Goal: Task Accomplishment & Management: Complete application form

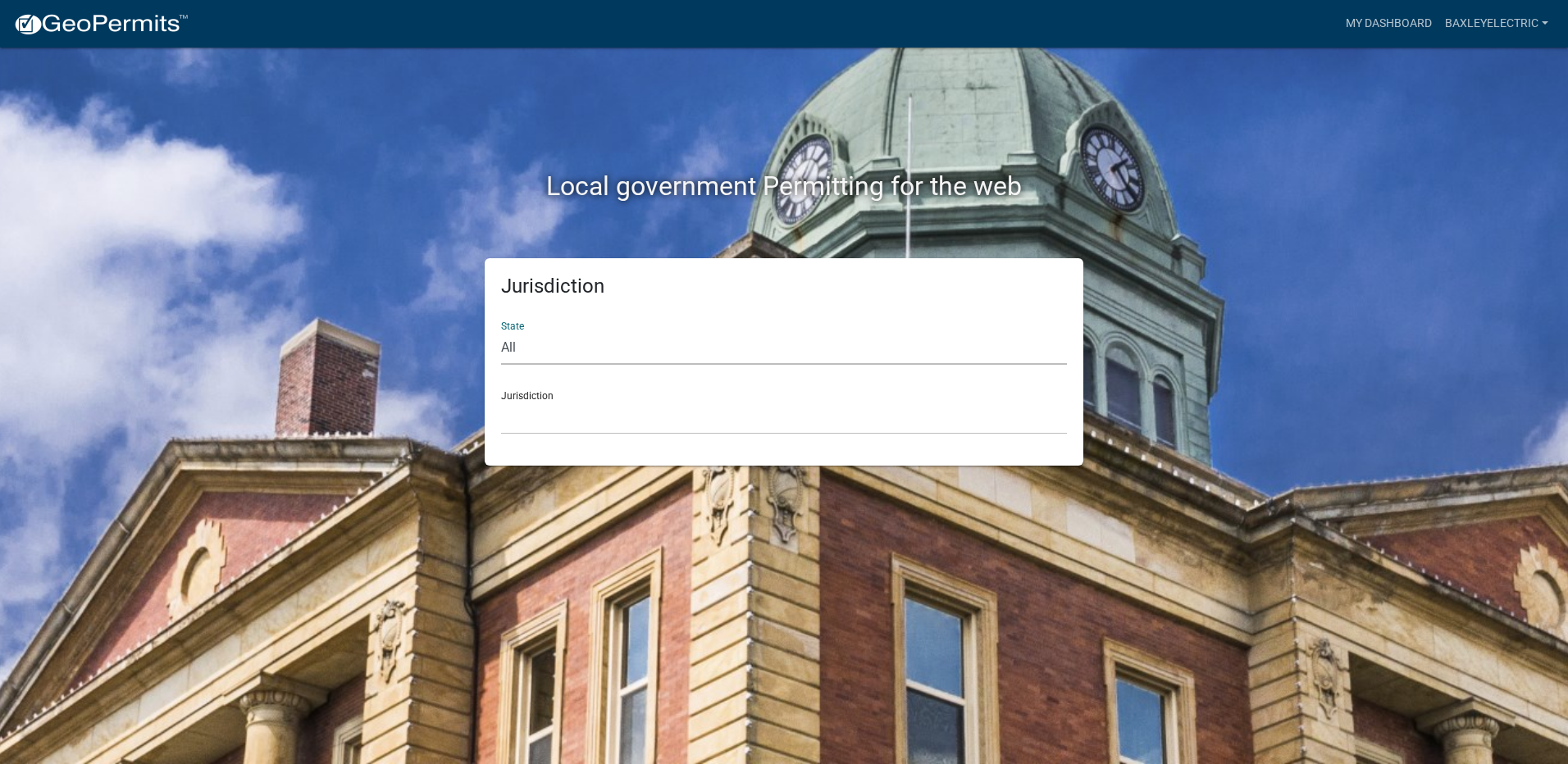
click at [565, 348] on select "All [US_STATE] [US_STATE] [US_STATE] [US_STATE] [US_STATE] [US_STATE] [US_STATE…" at bounding box center [783, 348] width 565 height 34
select select "[US_STATE]"
click at [501, 331] on select "All [US_STATE] [US_STATE] [US_STATE] [US_STATE] [US_STATE] [US_STATE] [US_STATE…" at bounding box center [783, 348] width 565 height 34
click at [547, 408] on select "City of [GEOGRAPHIC_DATA], [US_STATE] [GEOGRAPHIC_DATA], [US_STATE][PERSON_NAME…" at bounding box center [783, 417] width 565 height 34
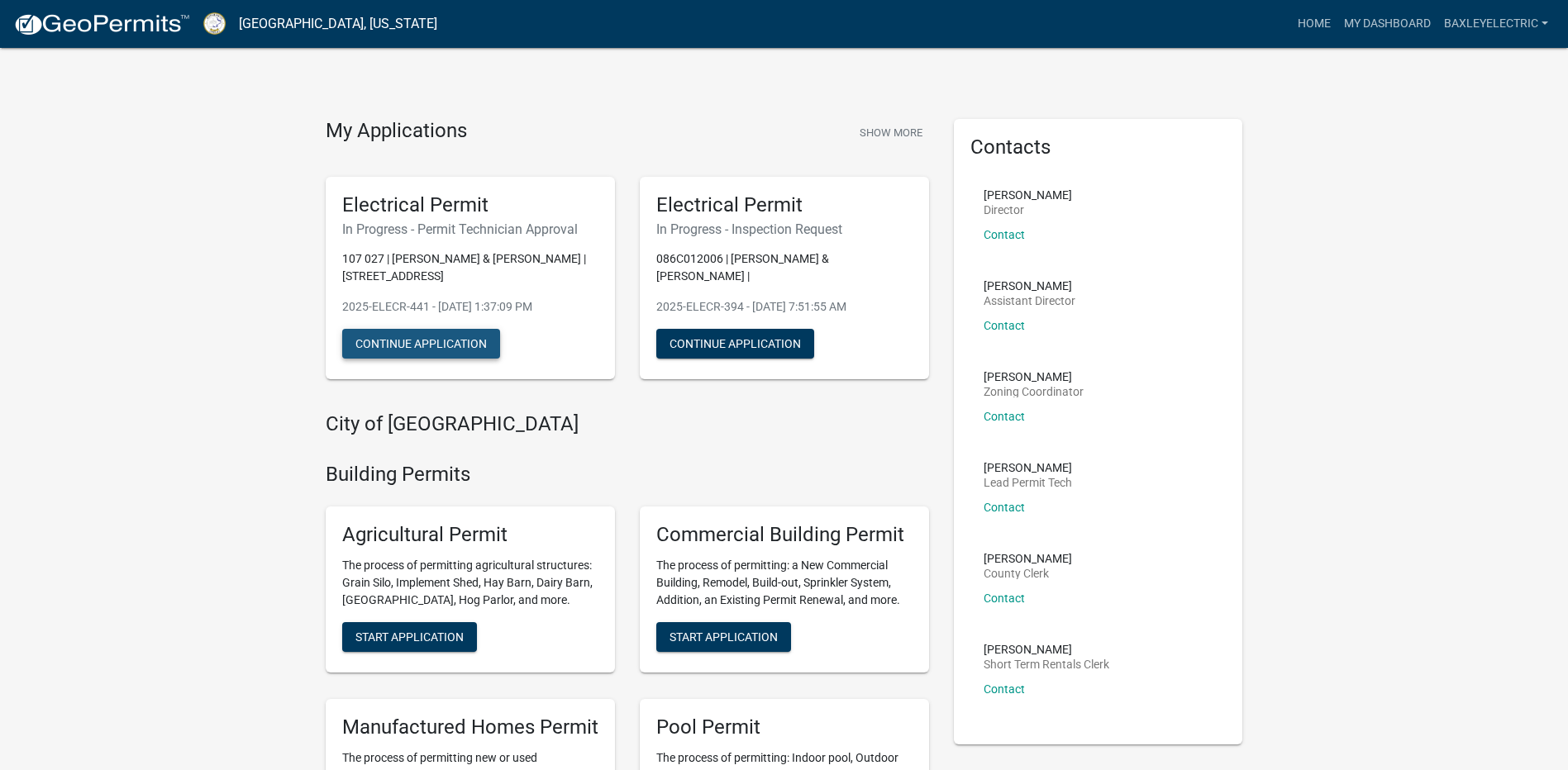
click at [477, 347] on button "Continue Application" at bounding box center [421, 343] width 158 height 29
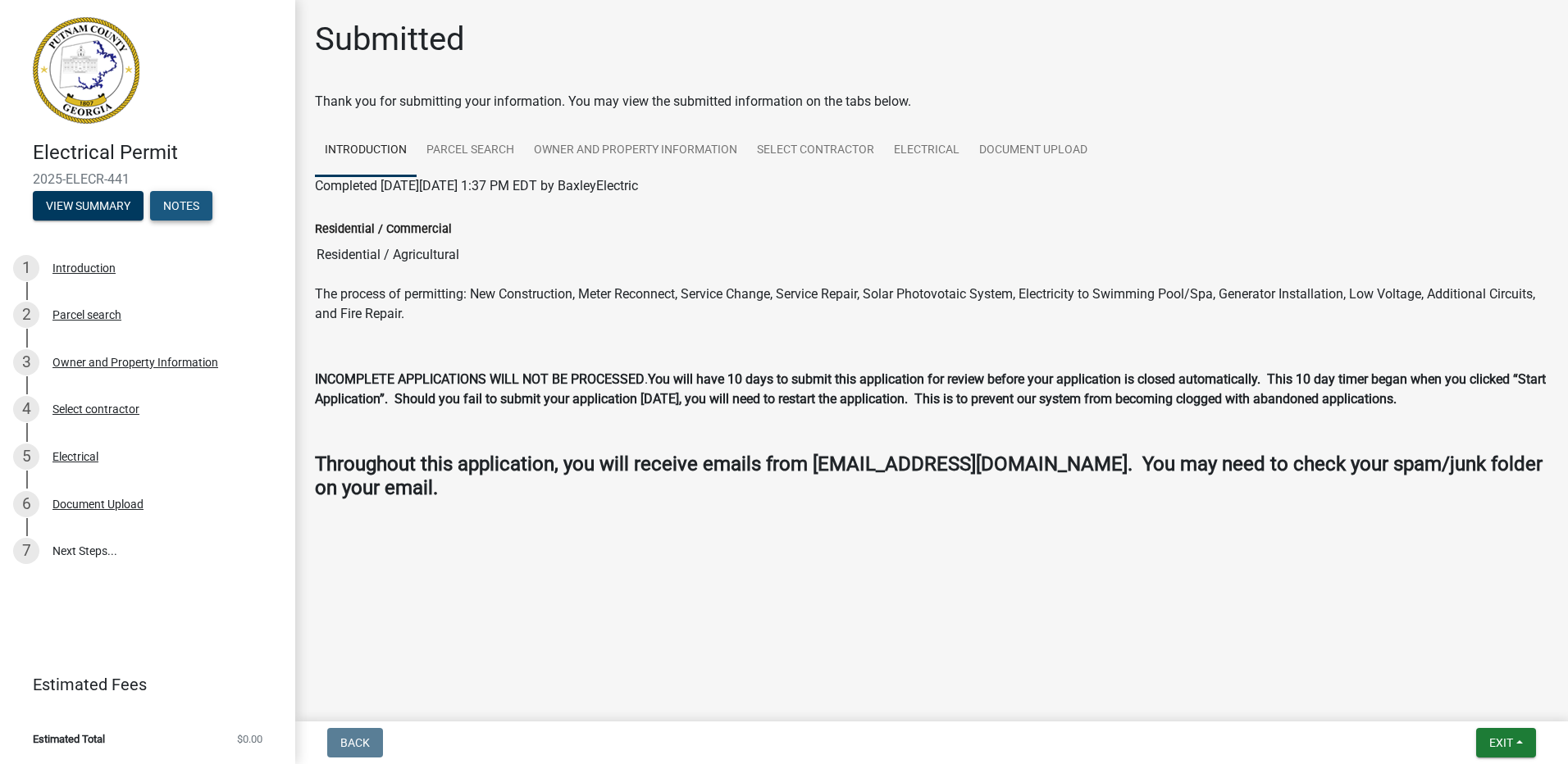
click at [191, 204] on button "Notes" at bounding box center [181, 206] width 62 height 29
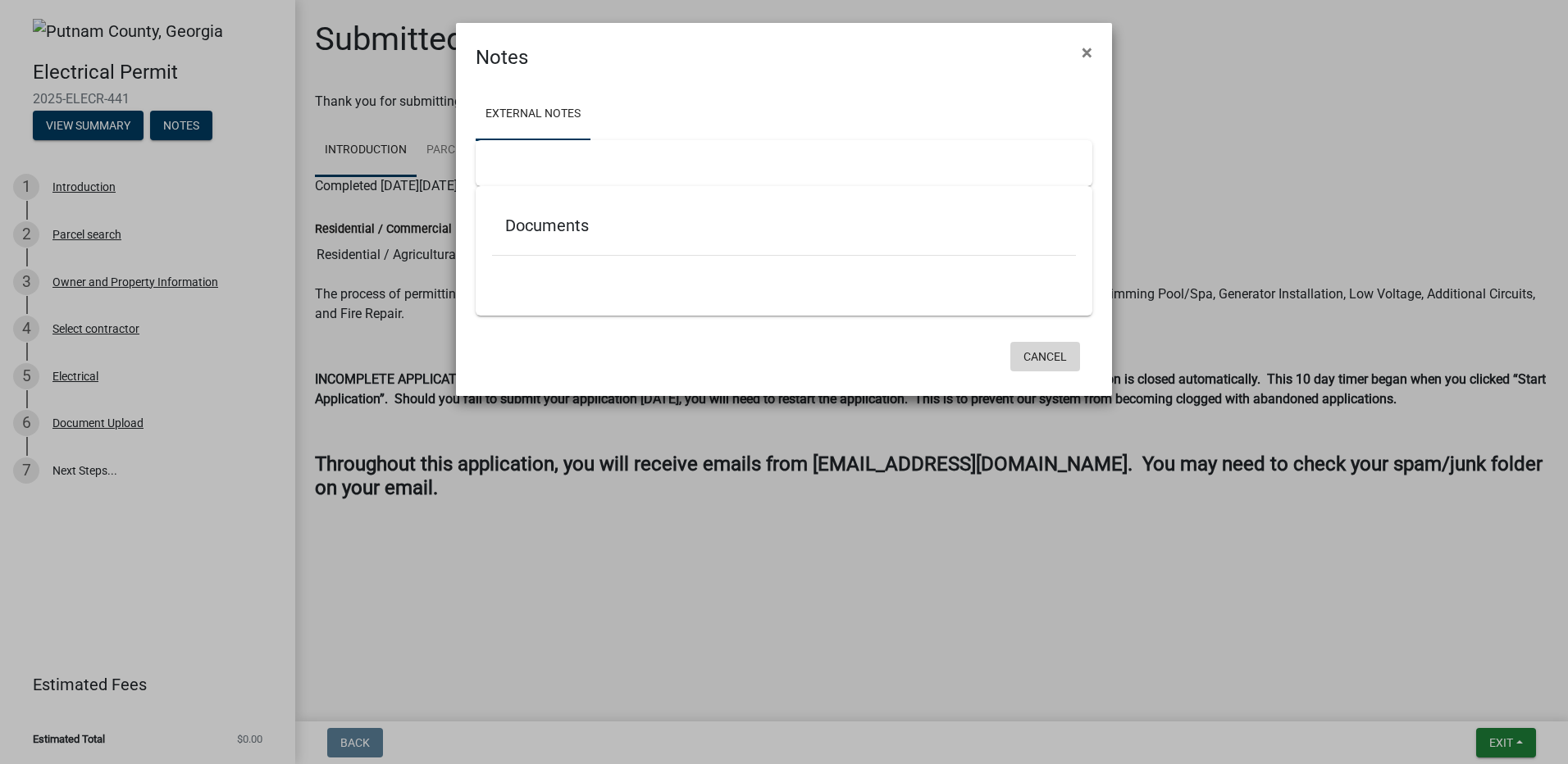
click at [1035, 352] on button "Cancel" at bounding box center [1044, 356] width 70 height 29
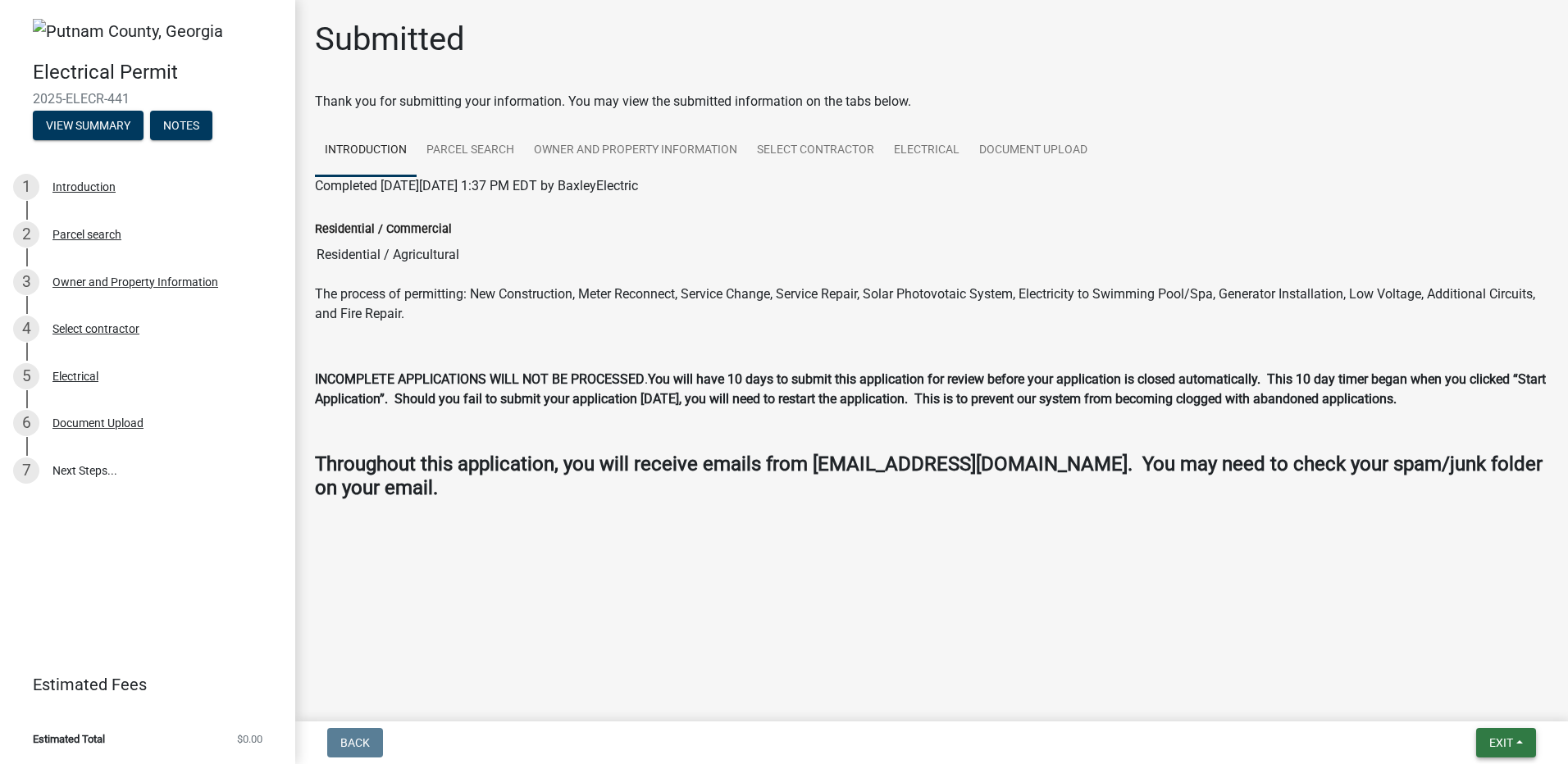
click at [1514, 737] on button "Exit" at bounding box center [1506, 743] width 60 height 29
click at [1474, 698] on button "Save & Exit" at bounding box center [1470, 699] width 131 height 39
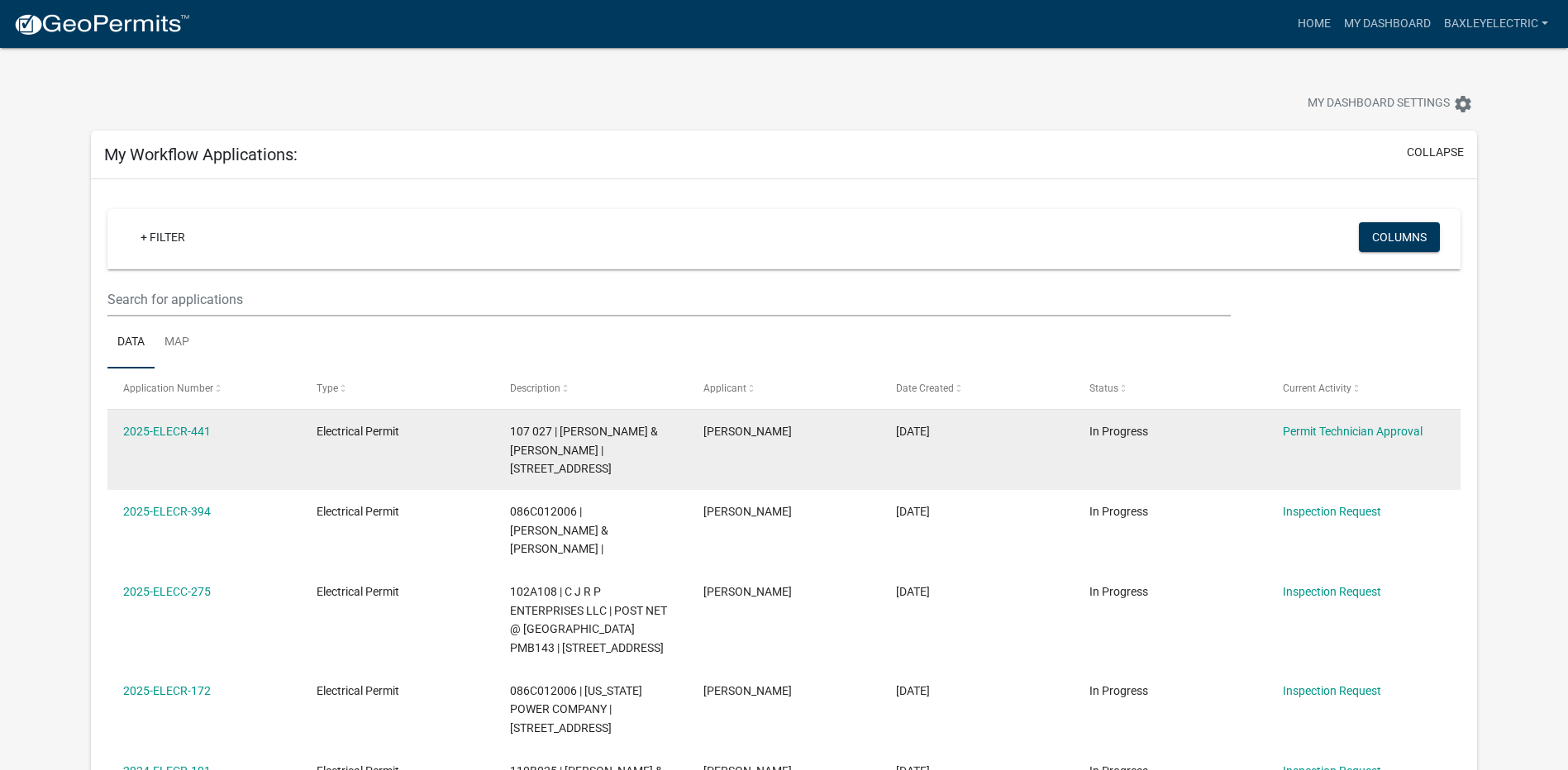
click at [184, 448] on datatable-body-cell "2025-ELECR-441" at bounding box center [204, 450] width 194 height 80
click at [185, 448] on datatable-body-cell "2025-ELECR-441" at bounding box center [204, 450] width 194 height 80
click at [185, 450] on datatable-body-cell "2025-ELECR-441" at bounding box center [204, 450] width 194 height 80
drag, startPoint x: 185, startPoint y: 450, endPoint x: 254, endPoint y: 451, distance: 69.0
click at [254, 451] on datatable-body-cell "2025-ELECR-441" at bounding box center [204, 450] width 194 height 80
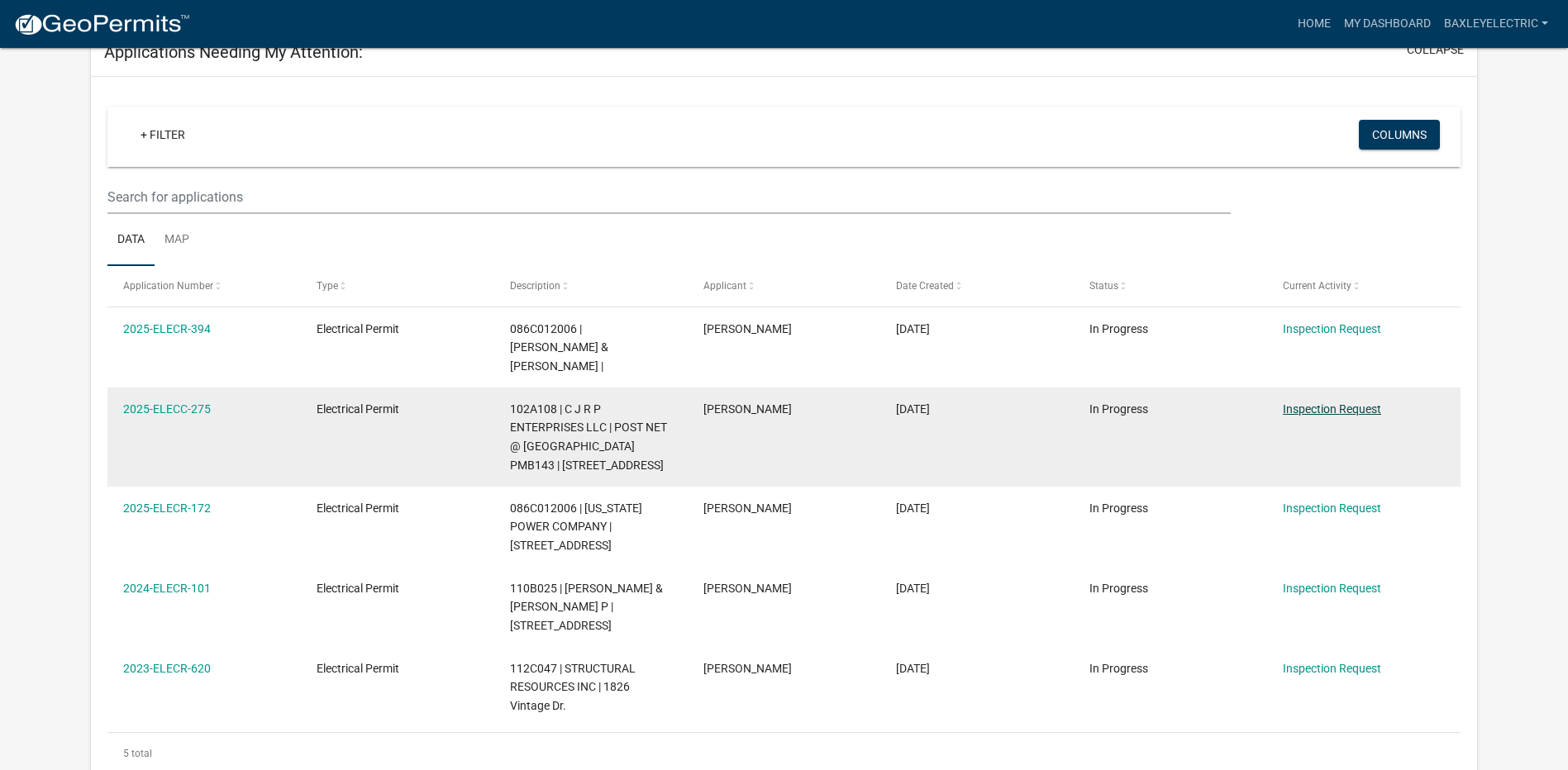
scroll to position [1034, 0]
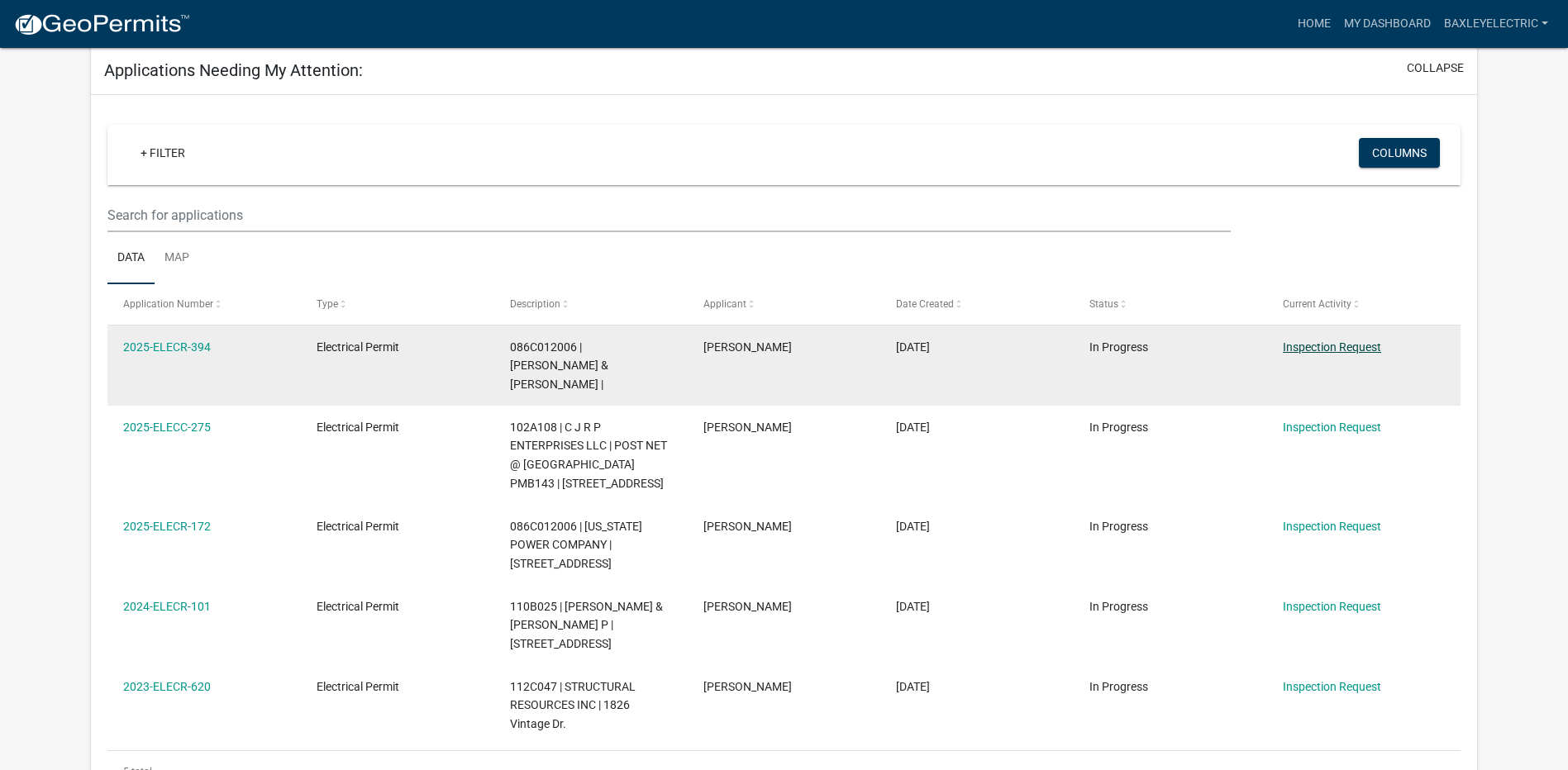
click at [1328, 340] on link "Inspection Request" at bounding box center [1332, 347] width 98 height 13
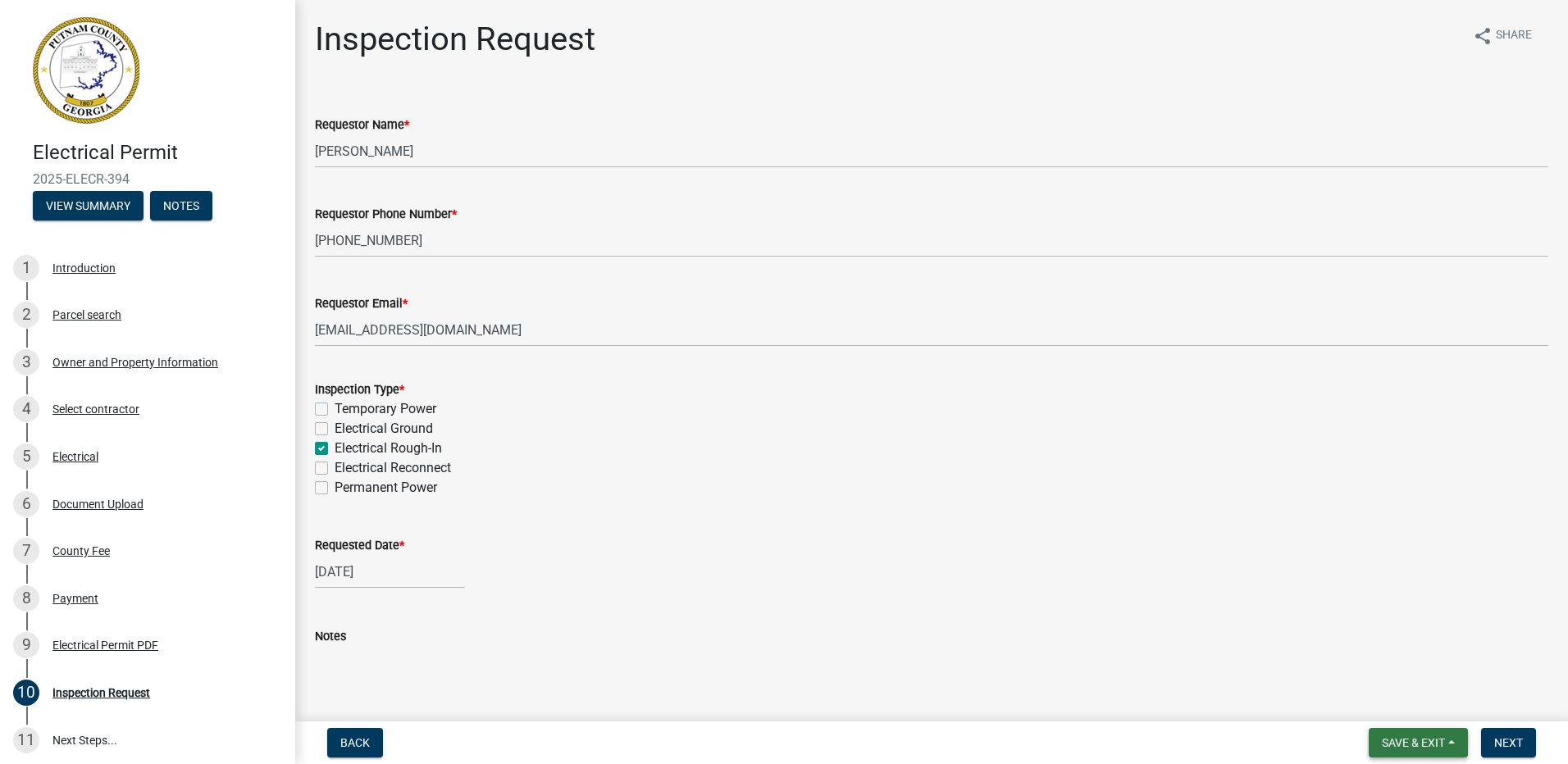
click at [1401, 743] on span "Save & Exit" at bounding box center [1412, 743] width 63 height 13
click at [1399, 698] on button "Save & Exit" at bounding box center [1402, 699] width 131 height 39
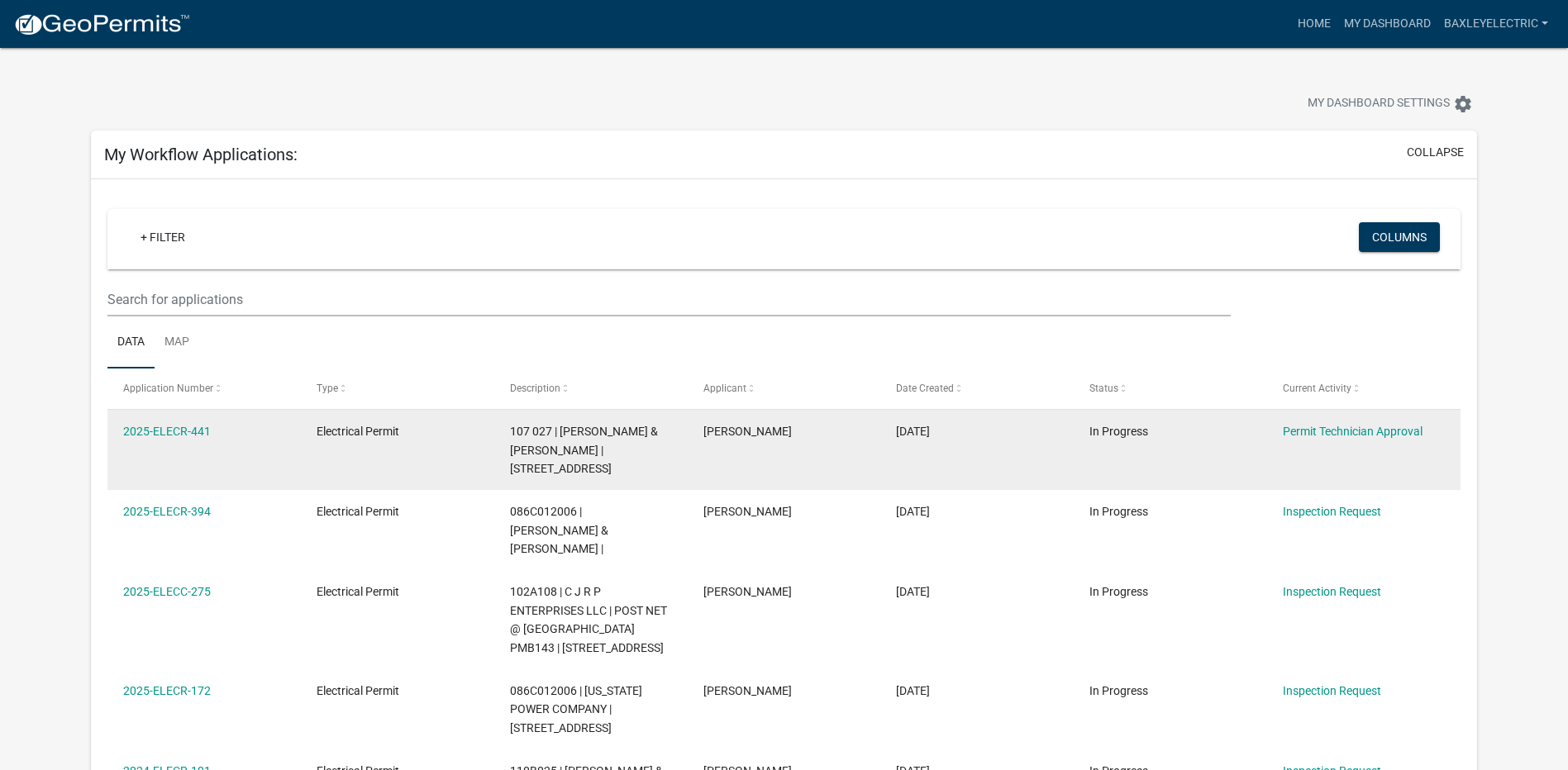
click at [383, 463] on datatable-body-cell "Electrical Permit" at bounding box center [398, 450] width 194 height 80
click at [1310, 434] on link "Permit Technician Approval" at bounding box center [1353, 431] width 140 height 13
